Goal: Task Accomplishment & Management: Use online tool/utility

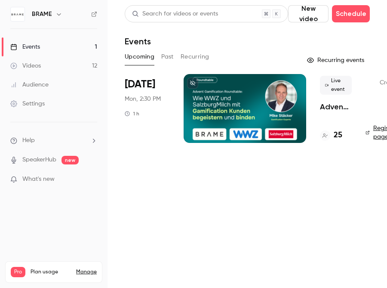
click at [179, 185] on main "Search for videos or events New video Schedule Events Upcoming Past Recurring R…" at bounding box center [248, 144] width 280 height 288
click at [340, 133] on h4 "25" at bounding box center [338, 136] width 9 height 12
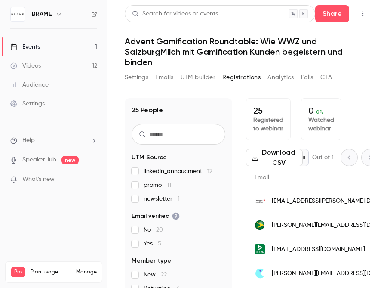
click at [200, 78] on button "UTM builder" at bounding box center [198, 78] width 35 height 14
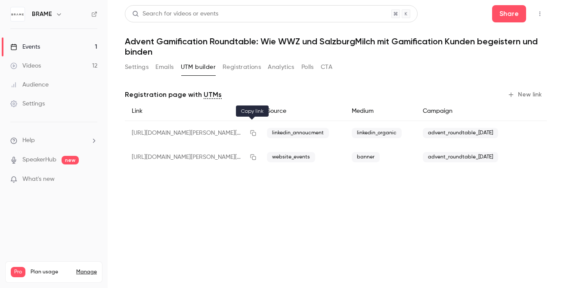
click at [253, 134] on icon "button" at bounding box center [253, 133] width 7 height 6
click at [250, 135] on icon "button" at bounding box center [253, 133] width 7 height 6
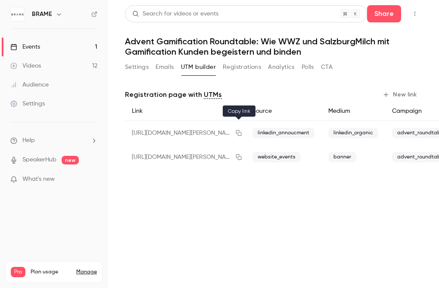
click at [236, 133] on icon "button" at bounding box center [239, 133] width 6 height 6
